Goal: Task Accomplishment & Management: Use online tool/utility

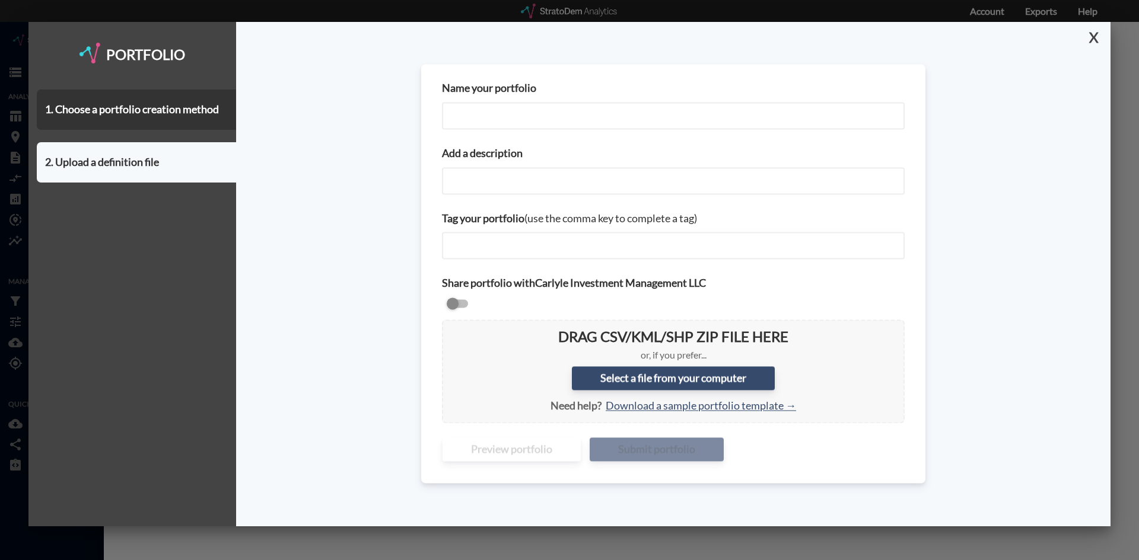
click at [1095, 39] on button "X" at bounding box center [1091, 37] width 21 height 31
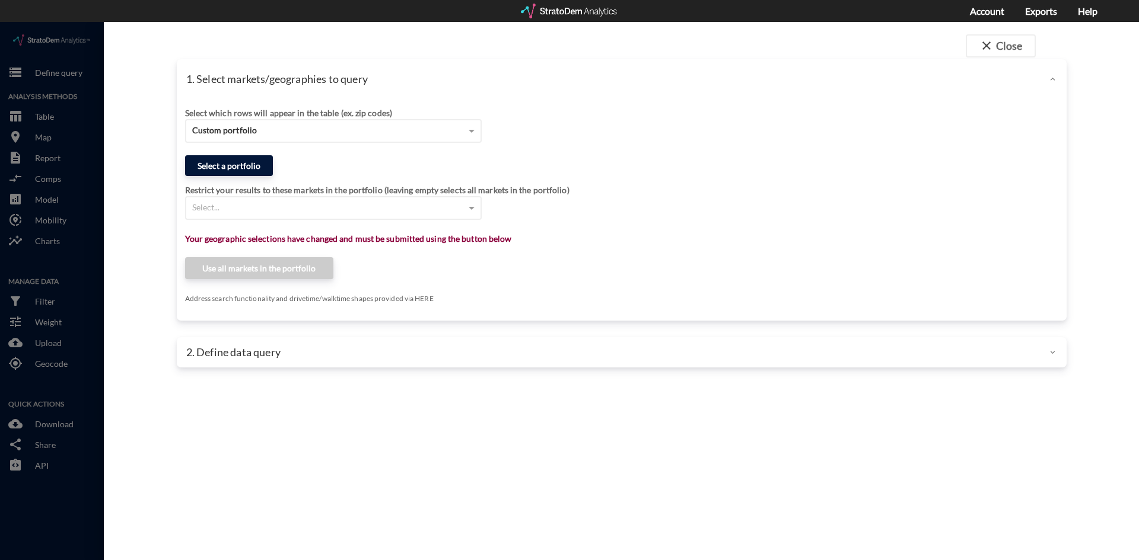
click button "Select a portfolio"
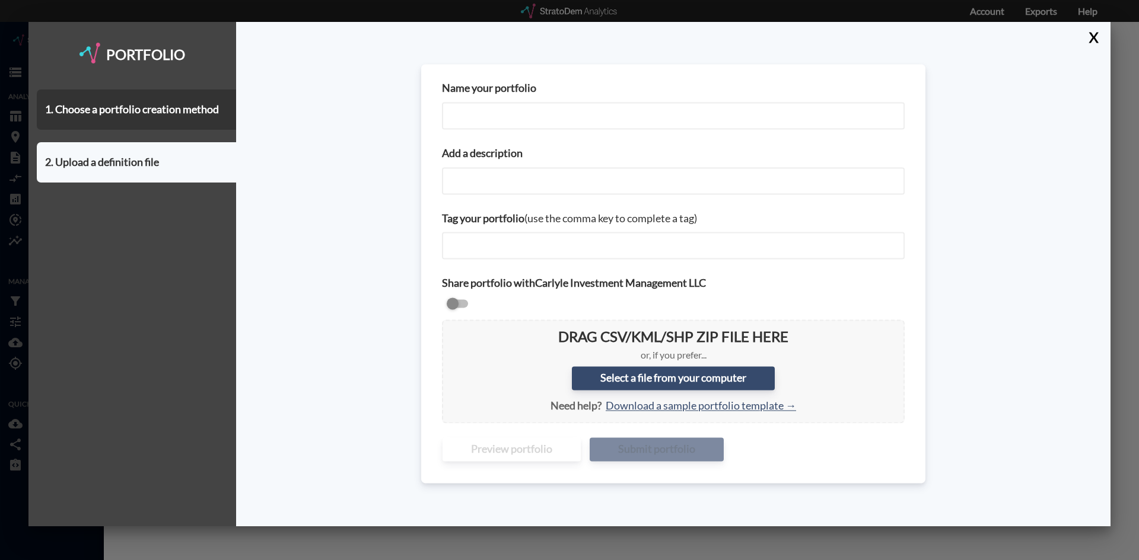
click at [483, 118] on input "Name your portfolio" at bounding box center [673, 115] width 463 height 27
type input "NY NJ PA City Centers - Part 2"
click at [536, 184] on input "Add a description" at bounding box center [673, 180] width 463 height 27
paste input "NY NJ PA City Centers - Part 2"
click at [562, 183] on input "NY NJ PA City Centers - Part 2" at bounding box center [673, 180] width 463 height 27
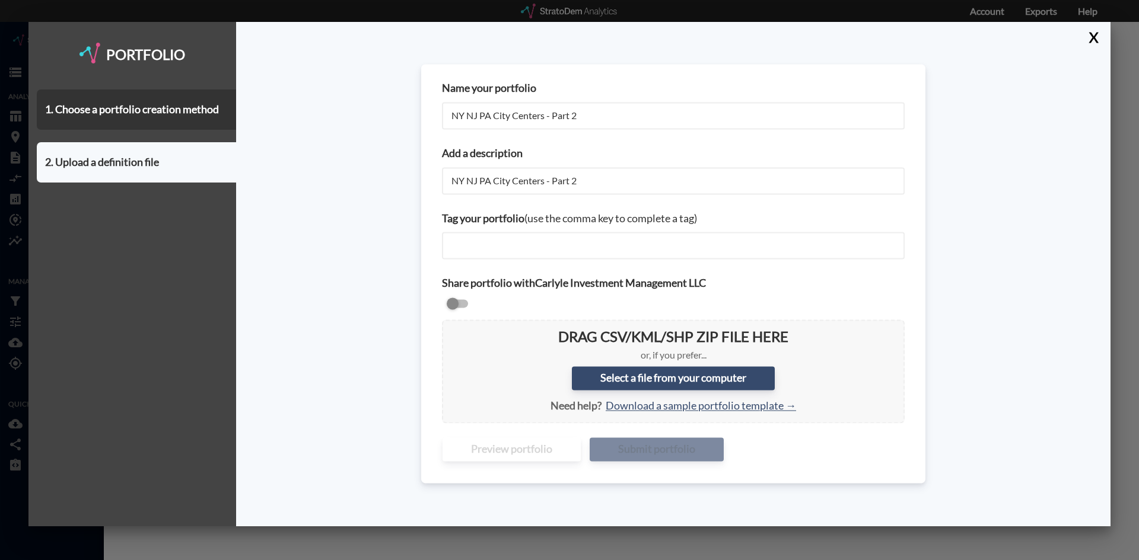
click at [562, 183] on input "NY NJ PA City Centers - Part 2" at bounding box center [673, 180] width 463 height 27
type input "NY NJ PA City Centers - v2"
drag, startPoint x: 572, startPoint y: 114, endPoint x: 550, endPoint y: 114, distance: 21.9
click at [550, 114] on input "NY NJ PA City Centers - Part 2" at bounding box center [673, 115] width 463 height 27
type input "NY NJ PA City Centers - v2"
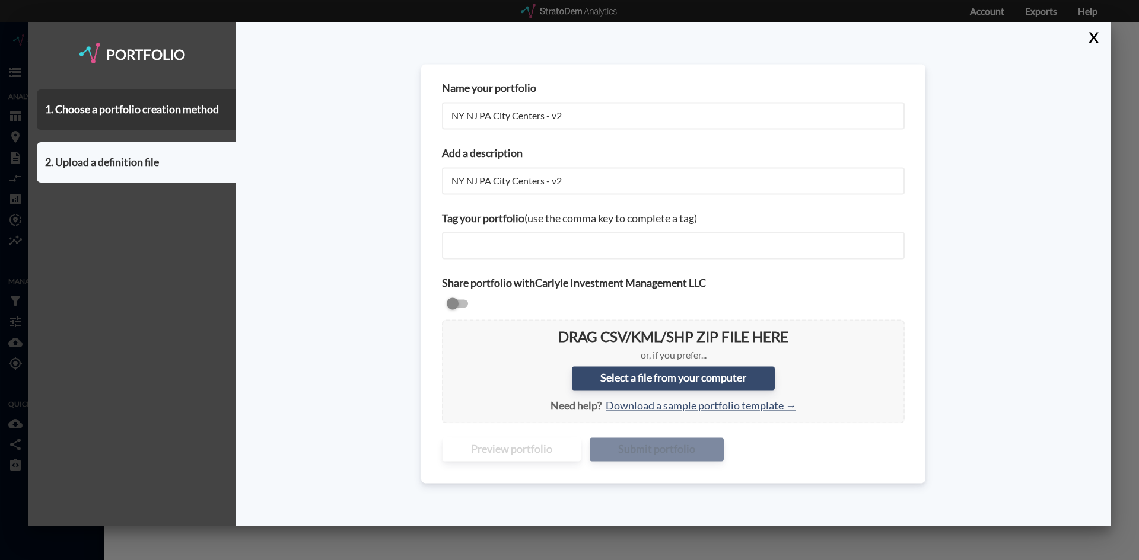
click at [324, 190] on div "Name your portfolio NY NJ PA City Centers - v2 Add a description NY NJ PA City …" at bounding box center [673, 274] width 874 height 505
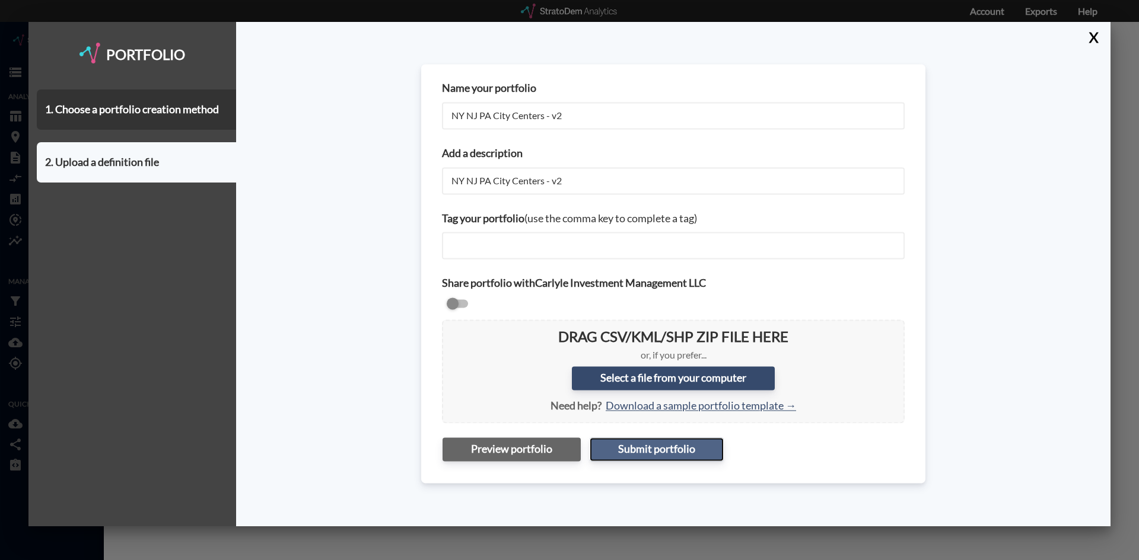
click at [611, 453] on button "Submit portfolio" at bounding box center [656, 450] width 134 height 24
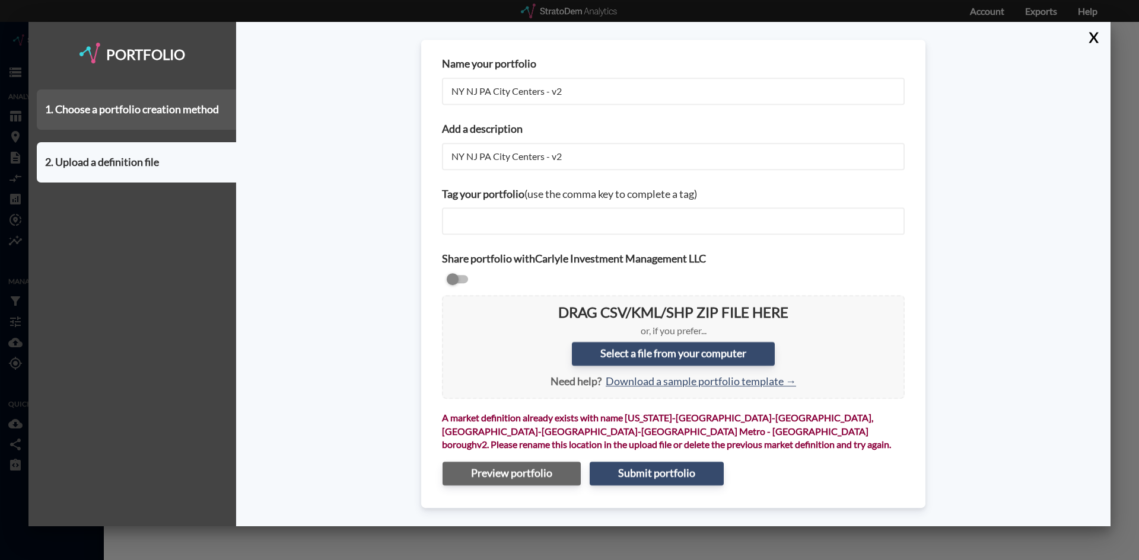
click at [134, 119] on div "1. Choose a portfolio creation method" at bounding box center [136, 110] width 199 height 40
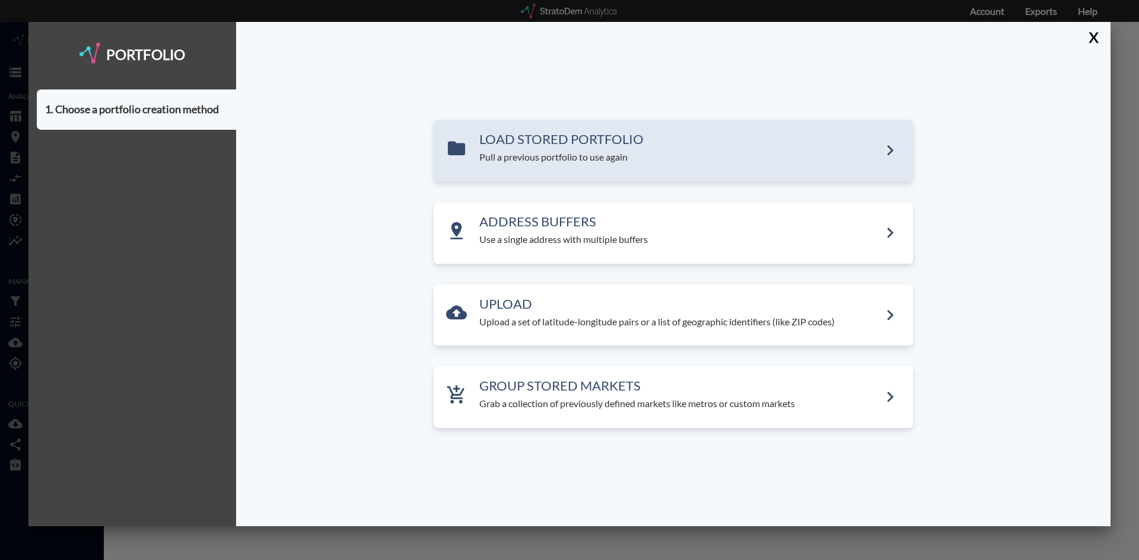
click at [635, 165] on div "LOAD STORED PORTFOLIO Pull a previous portfolio to use again" at bounding box center [673, 151] width 479 height 62
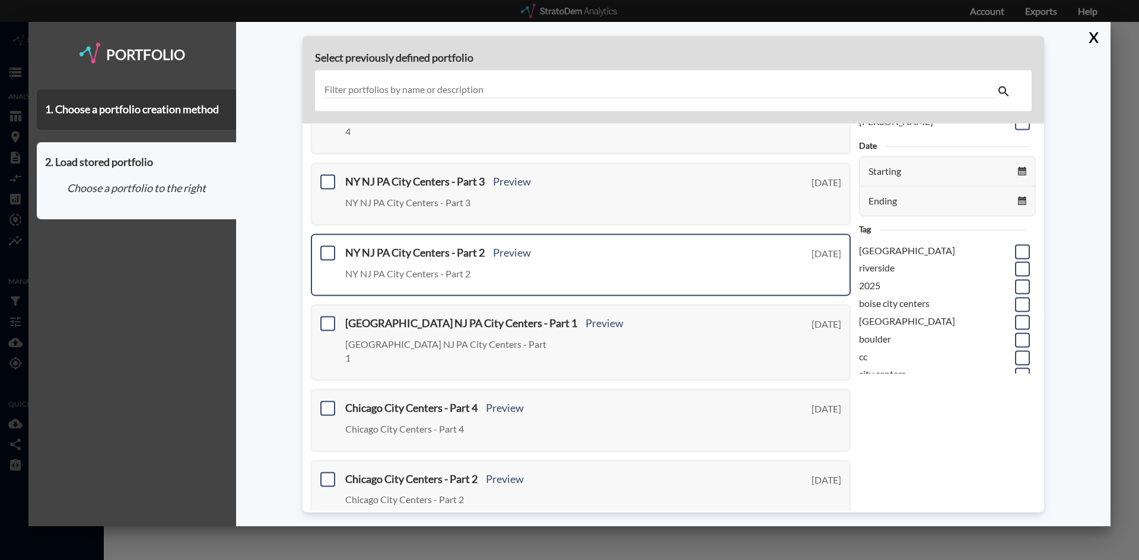
scroll to position [59, 0]
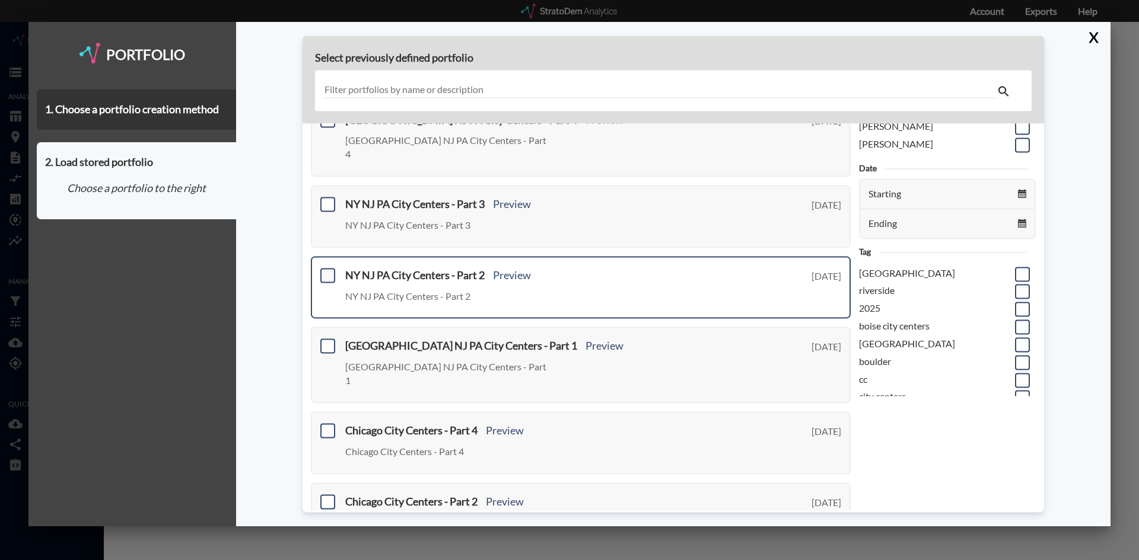
click at [328, 268] on span at bounding box center [327, 275] width 15 height 15
click at [326, 270] on input "checkbox" at bounding box center [326, 270] width 0 height 0
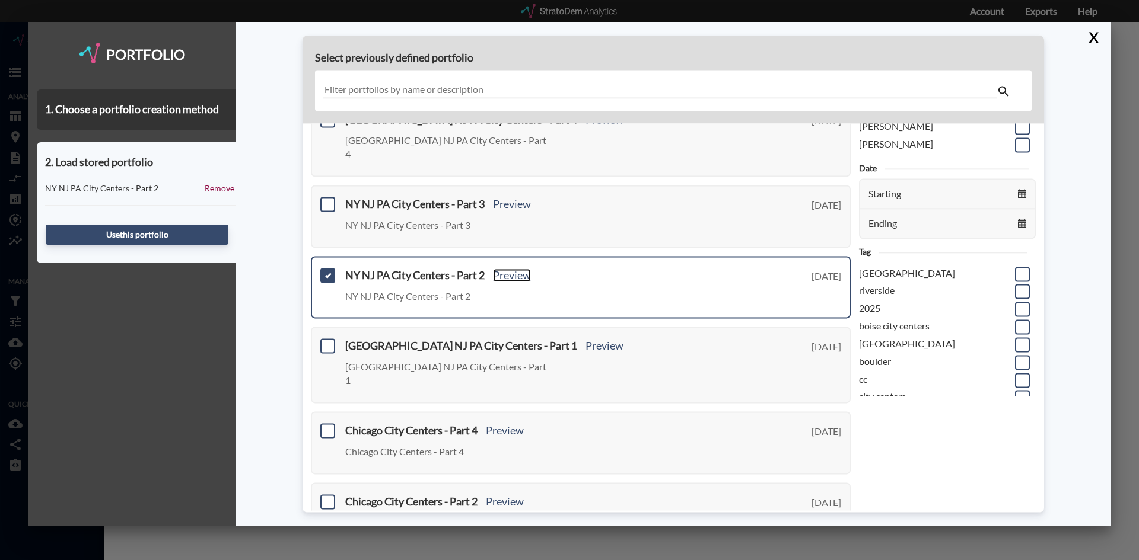
click at [516, 269] on link "Preview" at bounding box center [512, 275] width 38 height 13
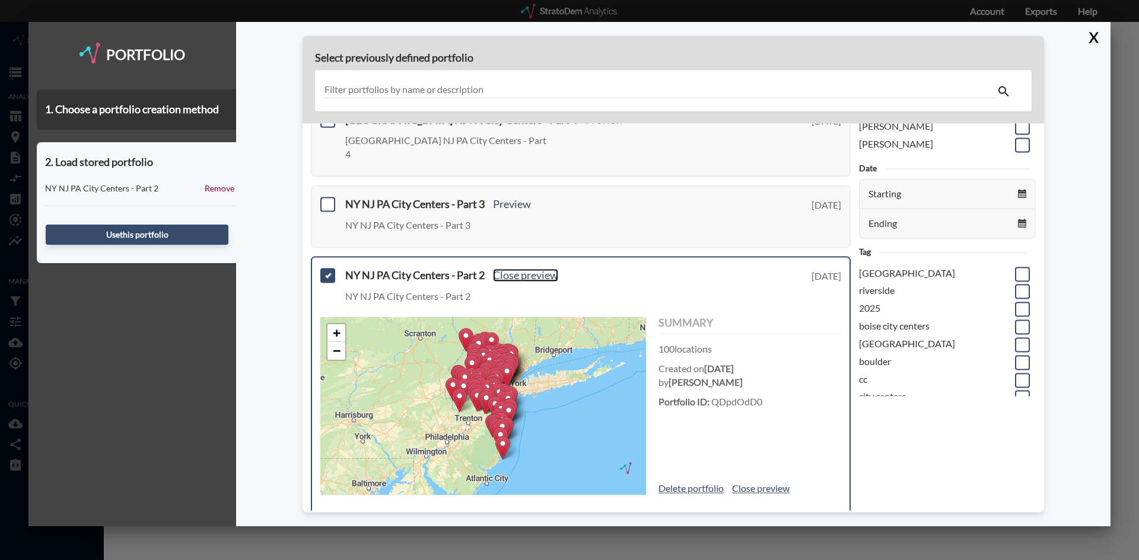
click at [516, 269] on link "Close preview" at bounding box center [525, 275] width 65 height 13
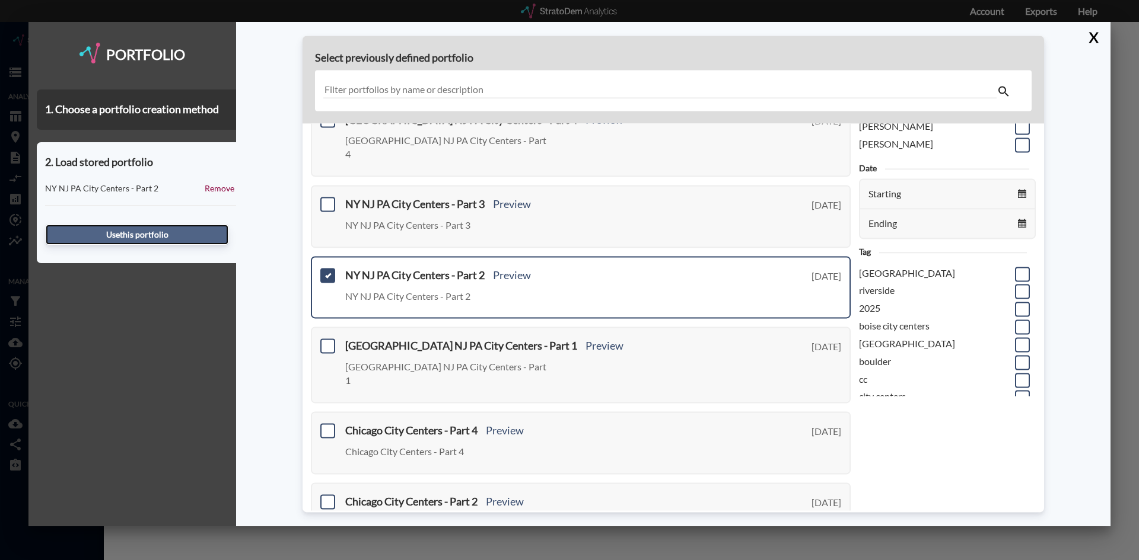
click at [216, 239] on button "Use this portfolio" at bounding box center [137, 235] width 183 height 20
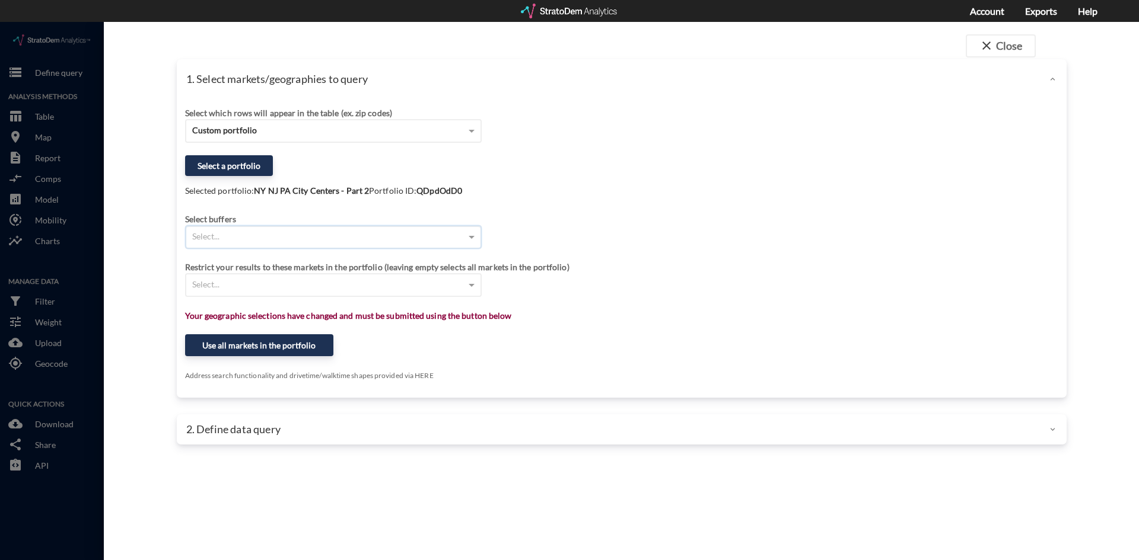
click div "Select..."
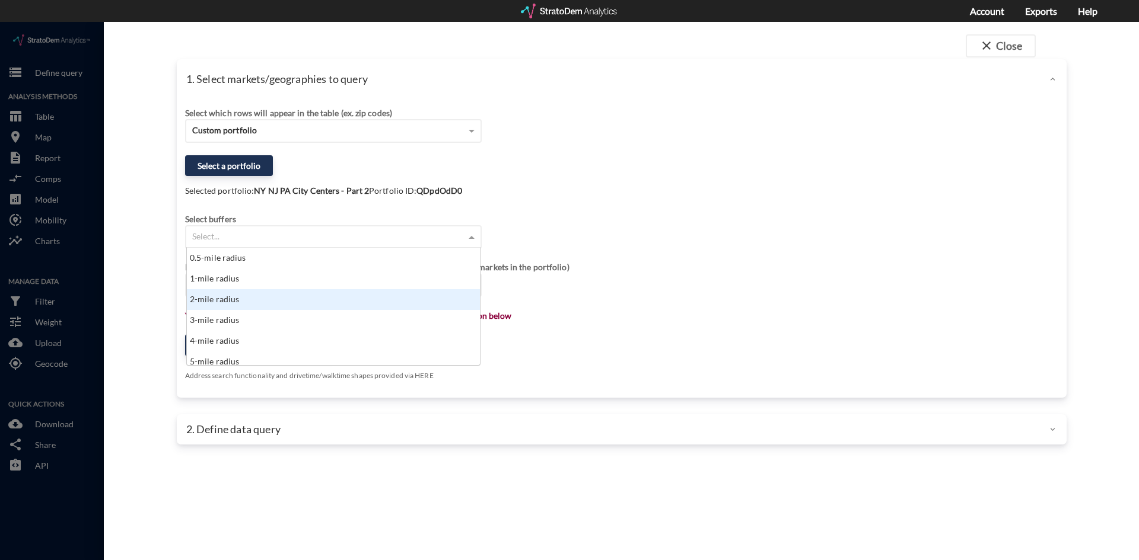
scroll to position [119, 0]
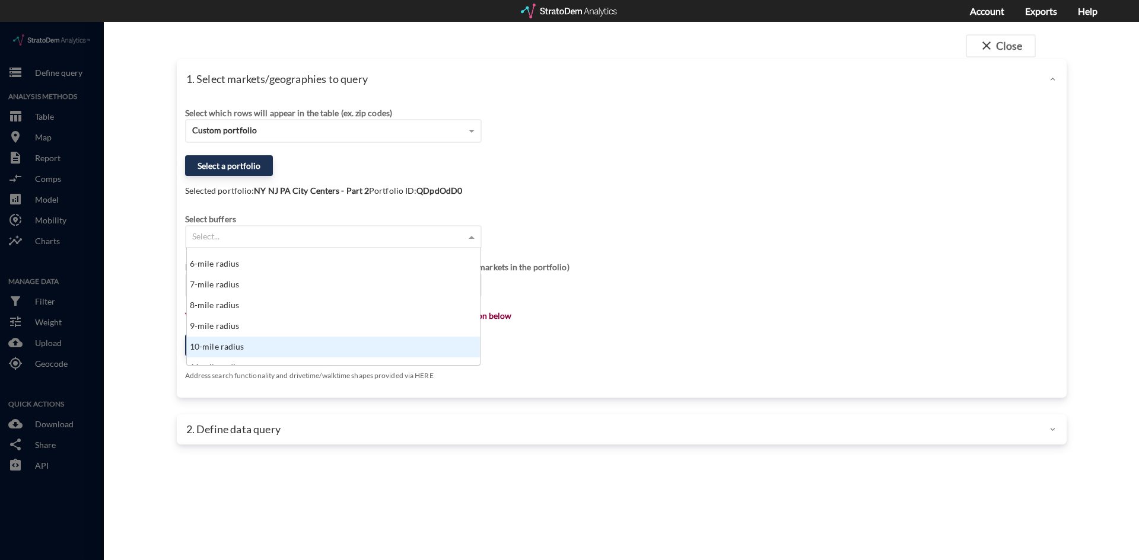
click div "10-mile radius"
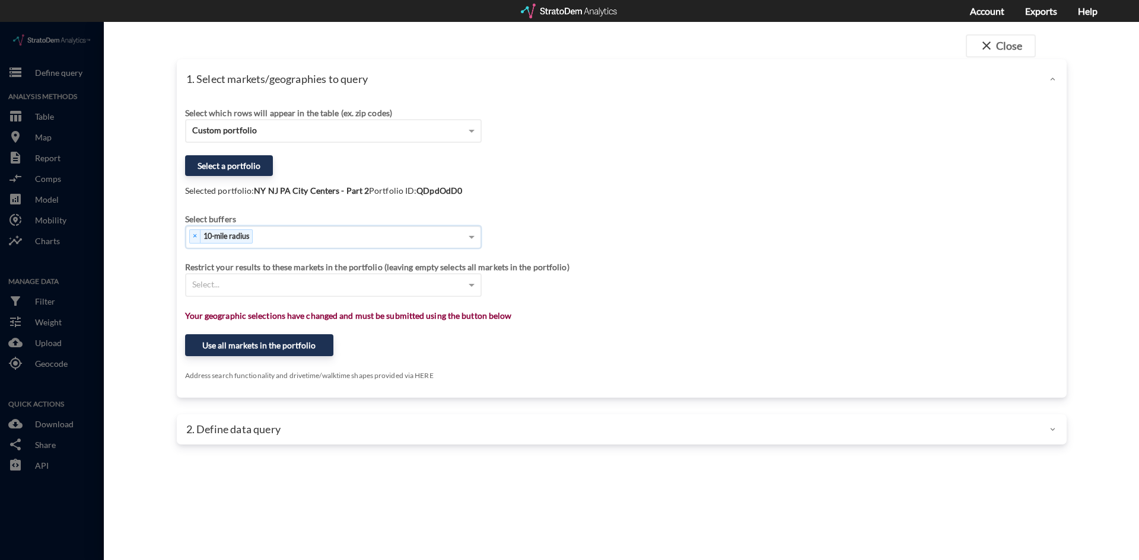
click div
click button "Use all markets in the portfolio"
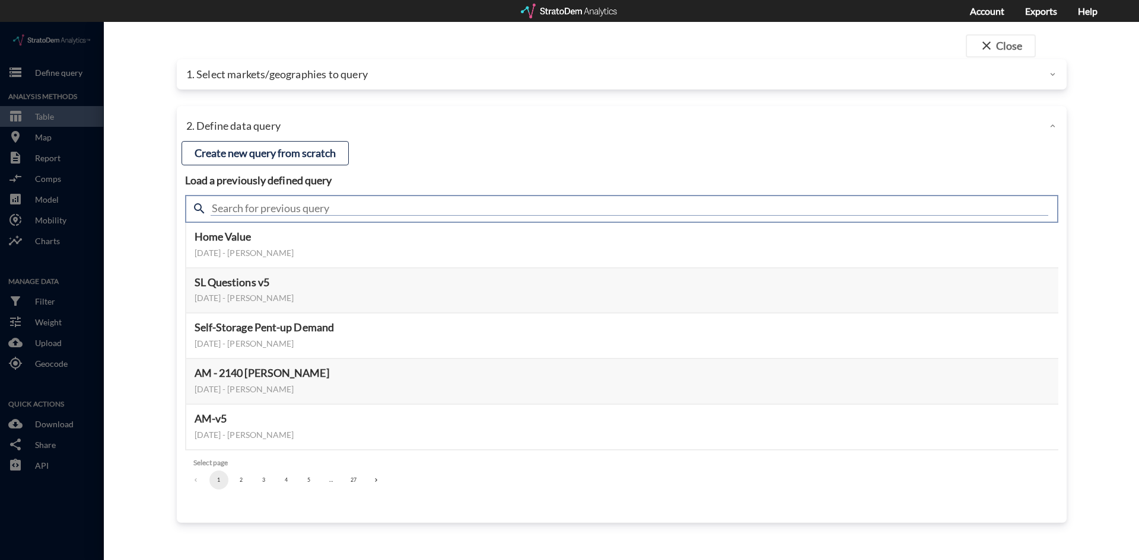
click input "text"
type input "housing demand"
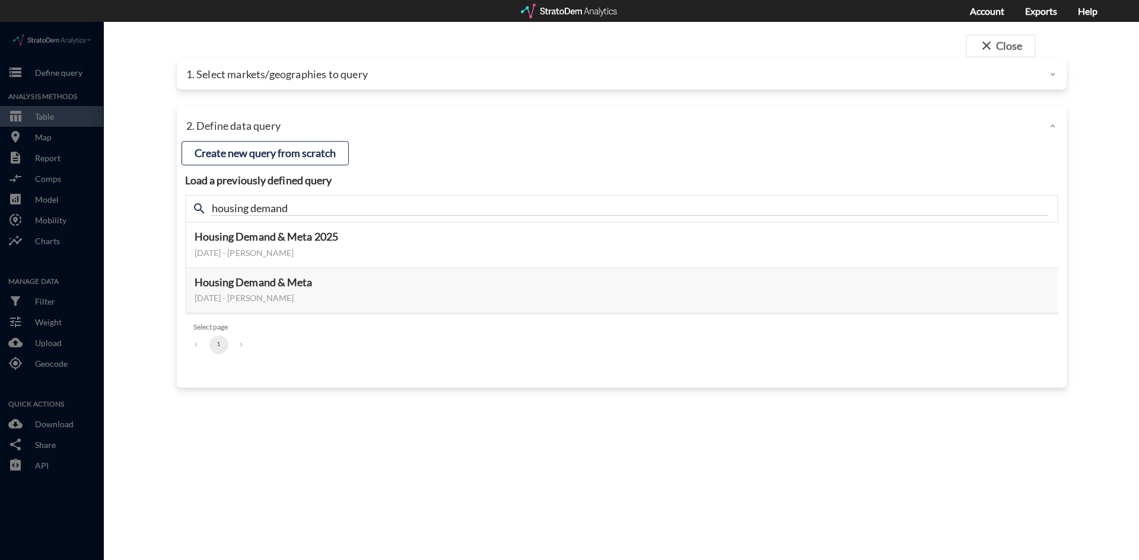
drag, startPoint x: 139, startPoint y: 217, endPoint x: 166, endPoint y: 212, distance: 27.2
click div "close Close 1. Select markets/geographies to query Select which rows will appea…"
click button "Select this query"
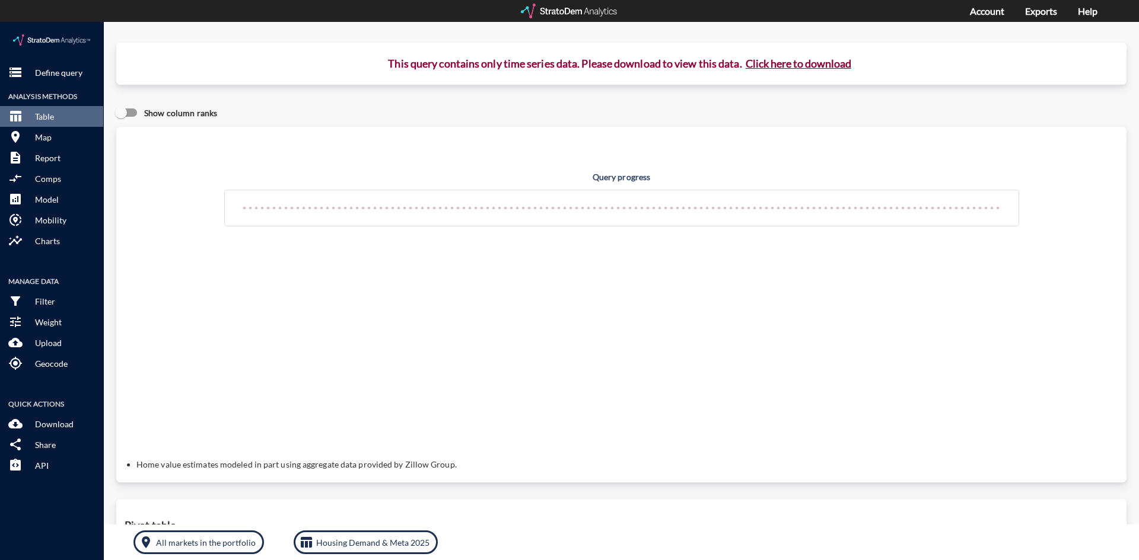
click button "Click here to download"
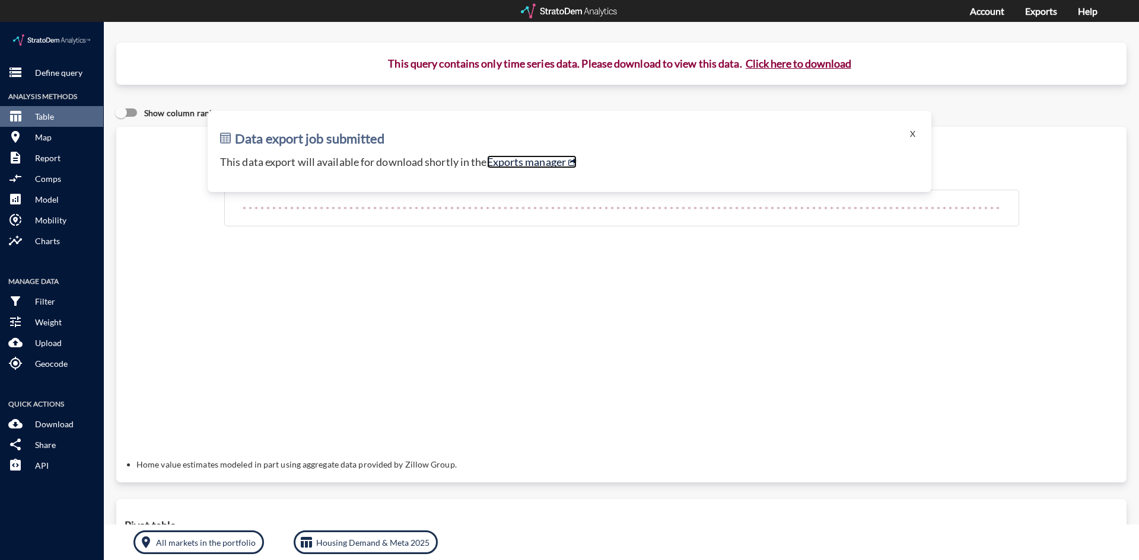
click link "Exports manager"
